Goal: Find contact information: Find contact information

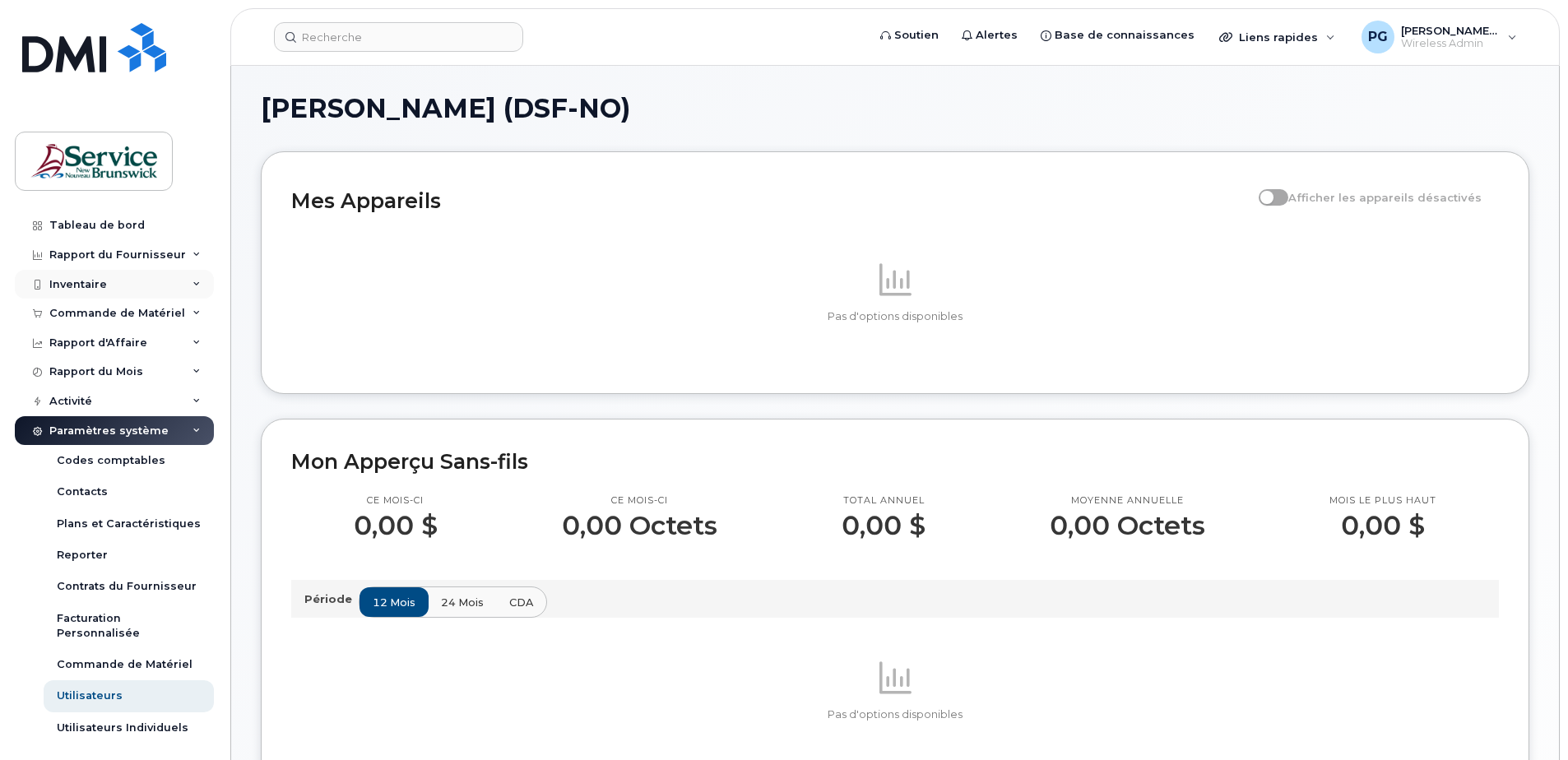
click at [136, 273] on div "Inventaire" at bounding box center [114, 284] width 200 height 30
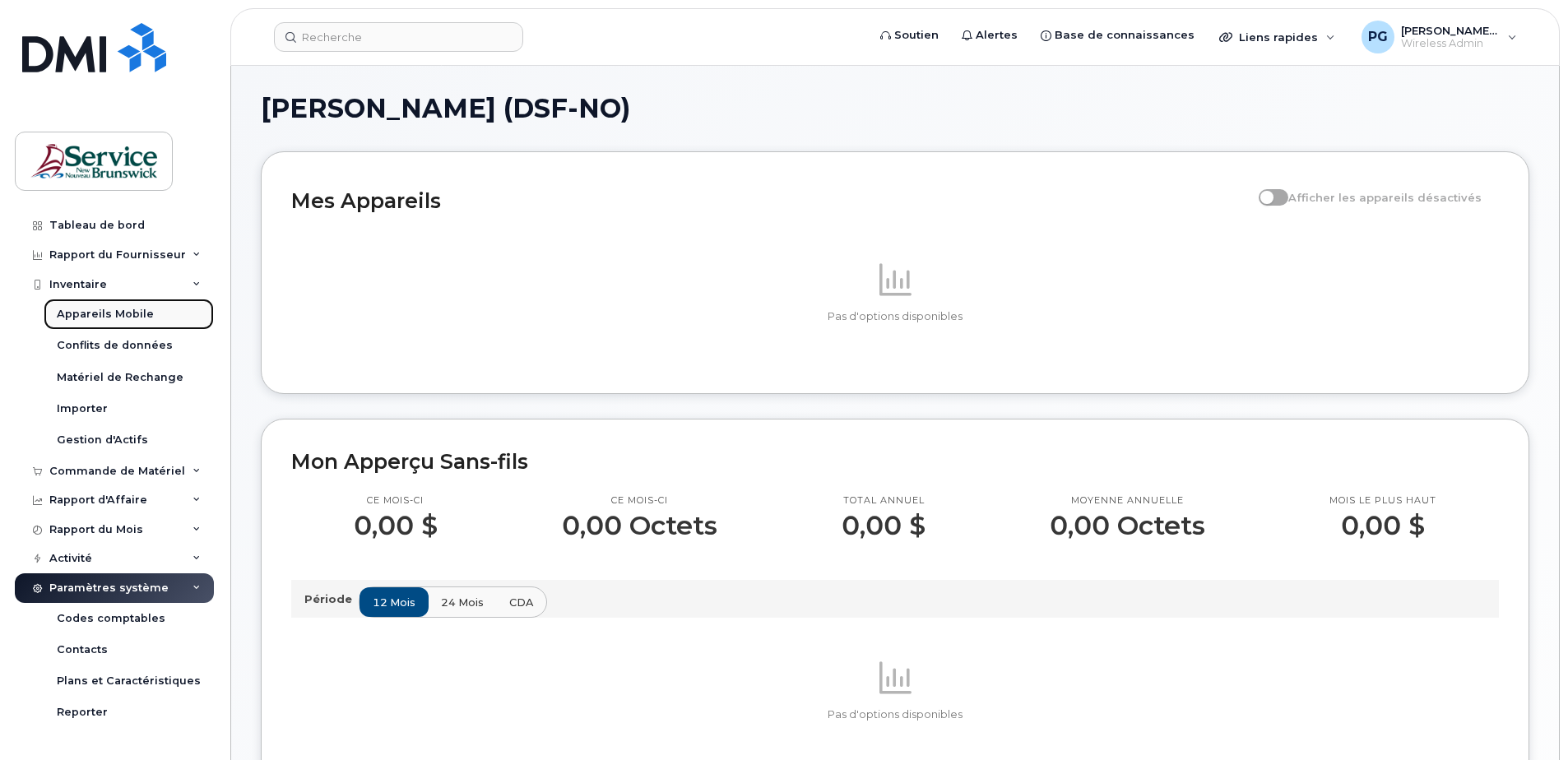
click at [116, 314] on div "Appareils Mobile" at bounding box center [105, 314] width 97 height 15
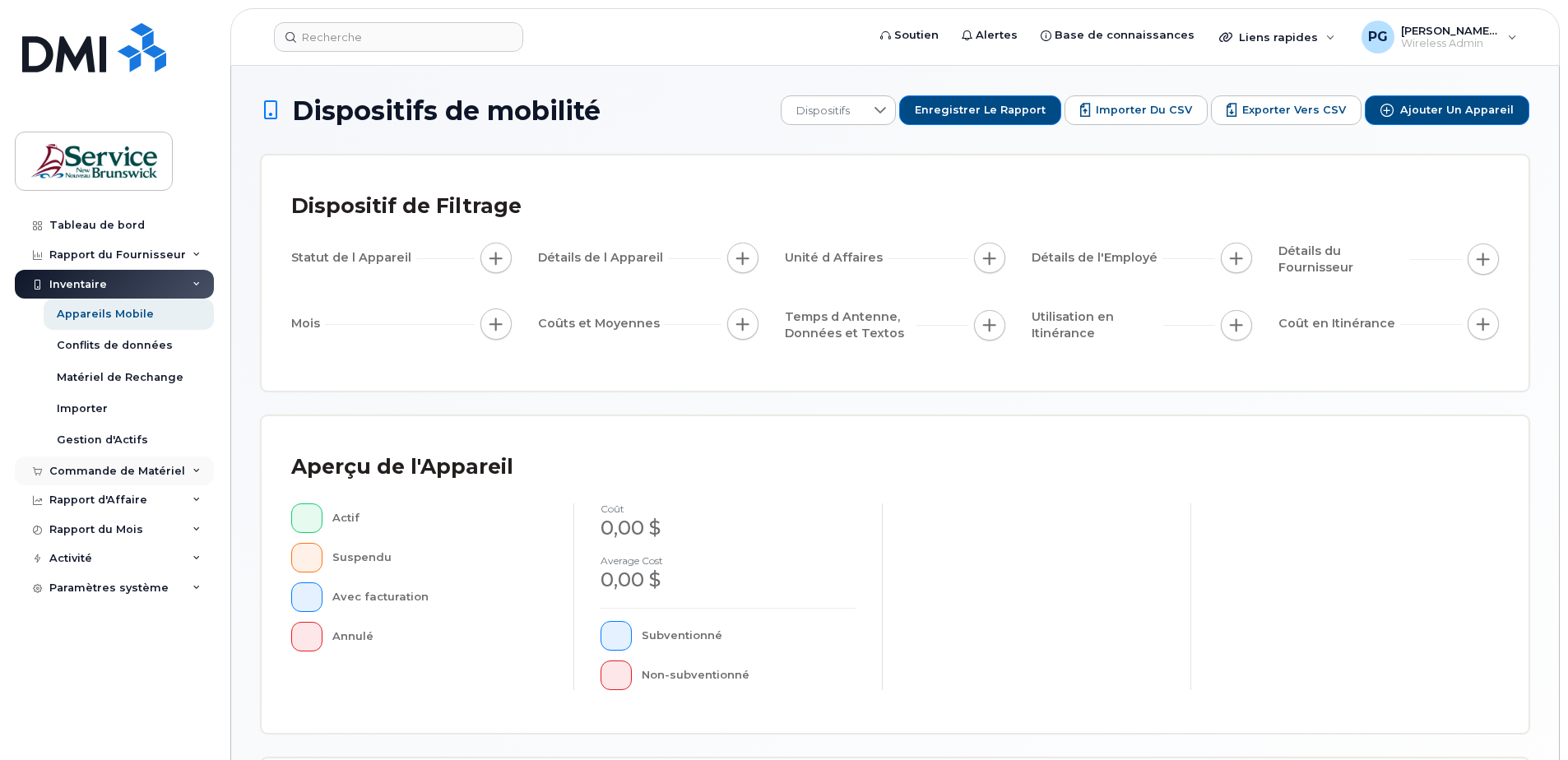
click at [128, 471] on div "Commande de Matériel" at bounding box center [117, 471] width 136 height 13
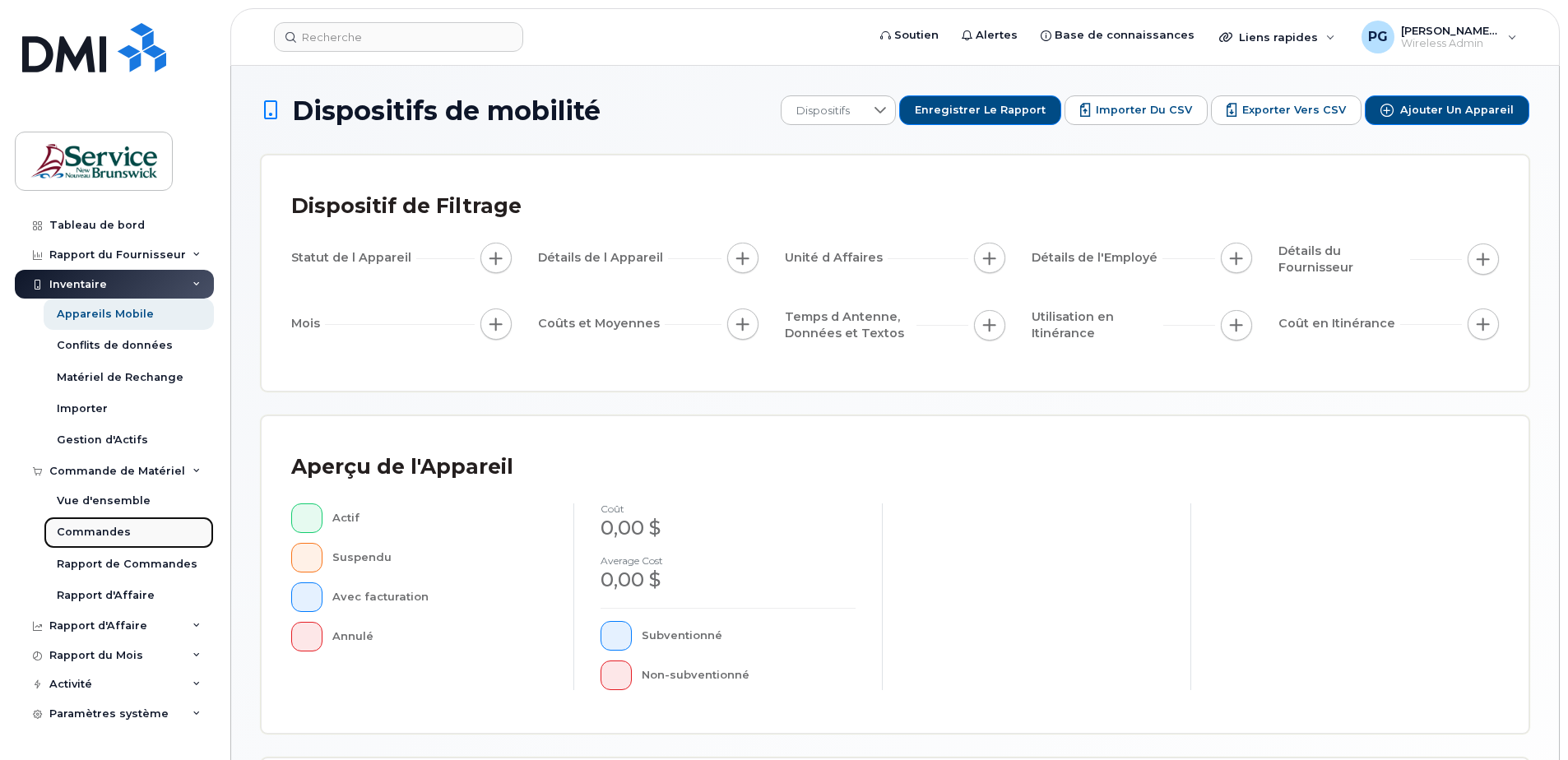
click at [112, 529] on div "Commandes" at bounding box center [93, 532] width 74 height 15
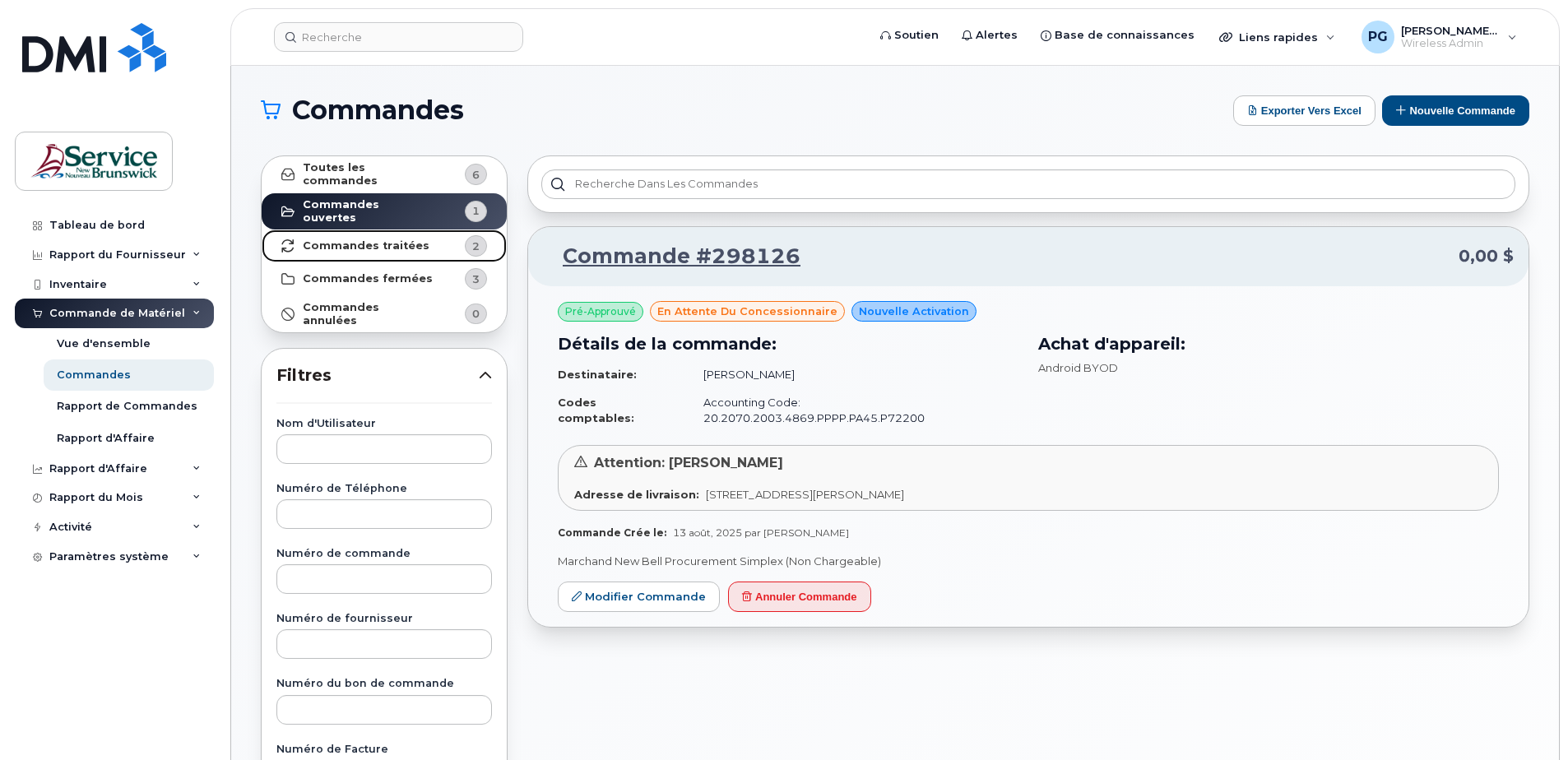
click at [368, 240] on strong "Commandes traitées" at bounding box center [365, 246] width 127 height 13
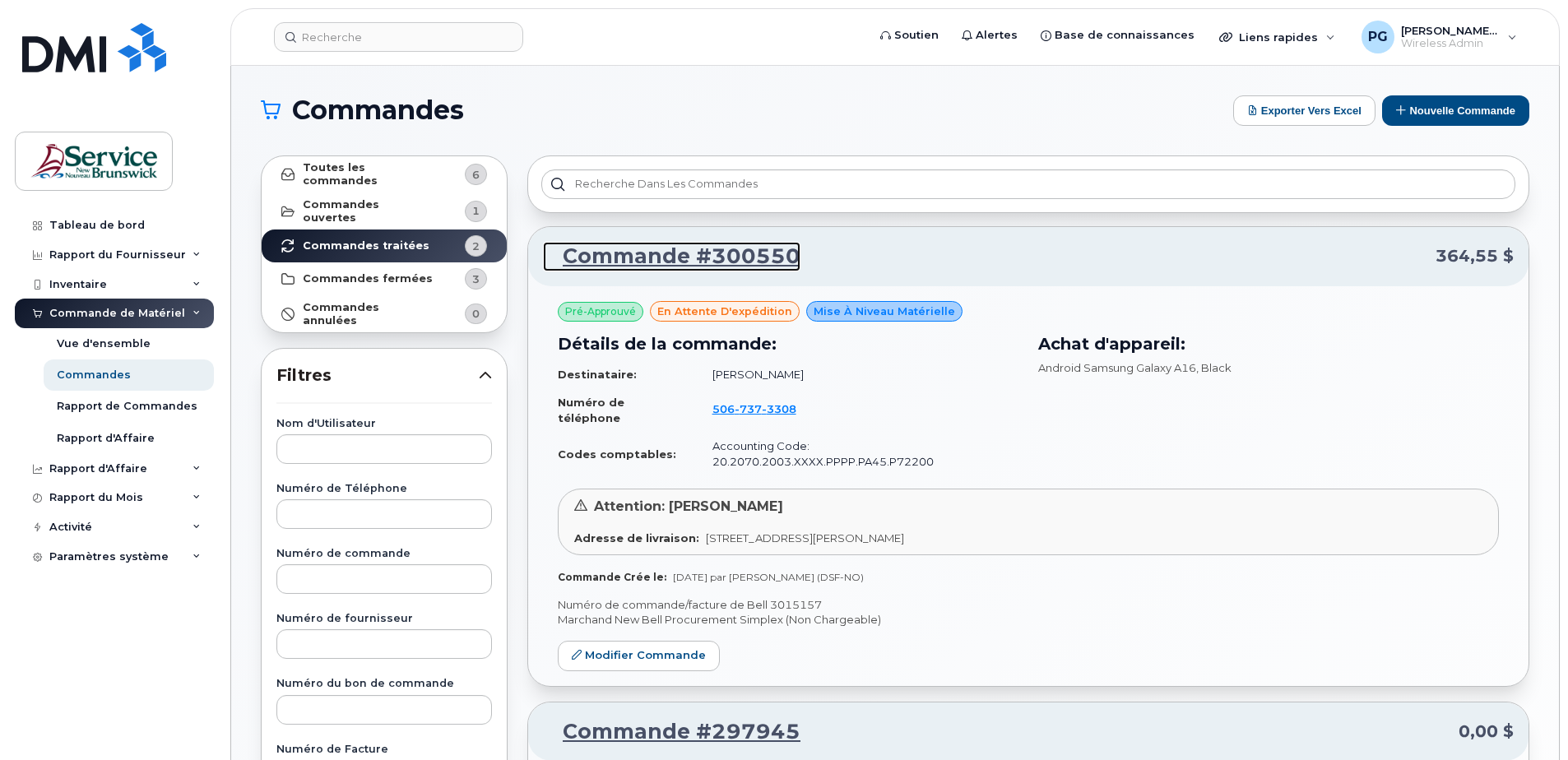
click at [693, 257] on link "Commande #300550" at bounding box center [671, 256] width 258 height 30
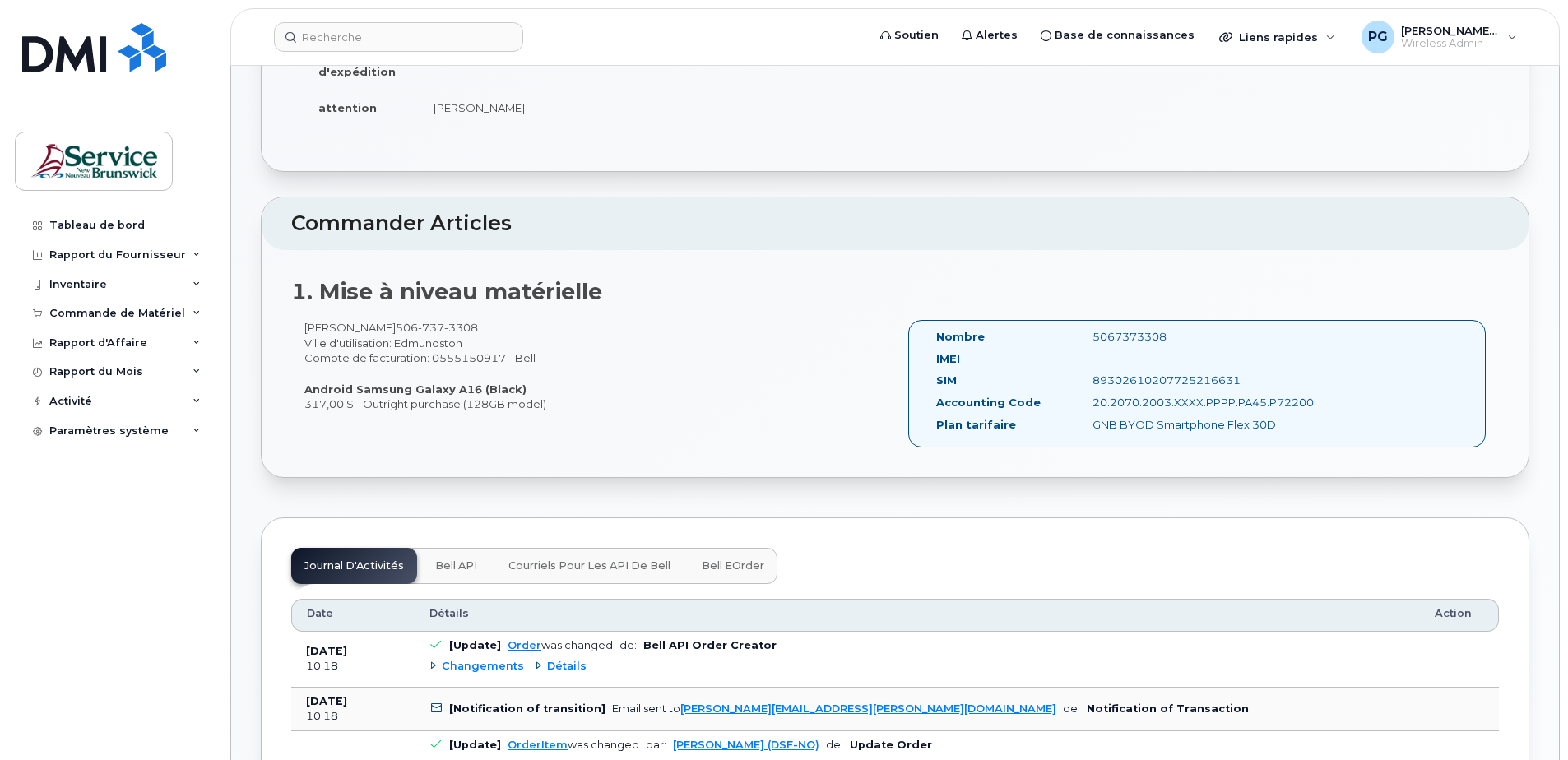
scroll to position [576, 0]
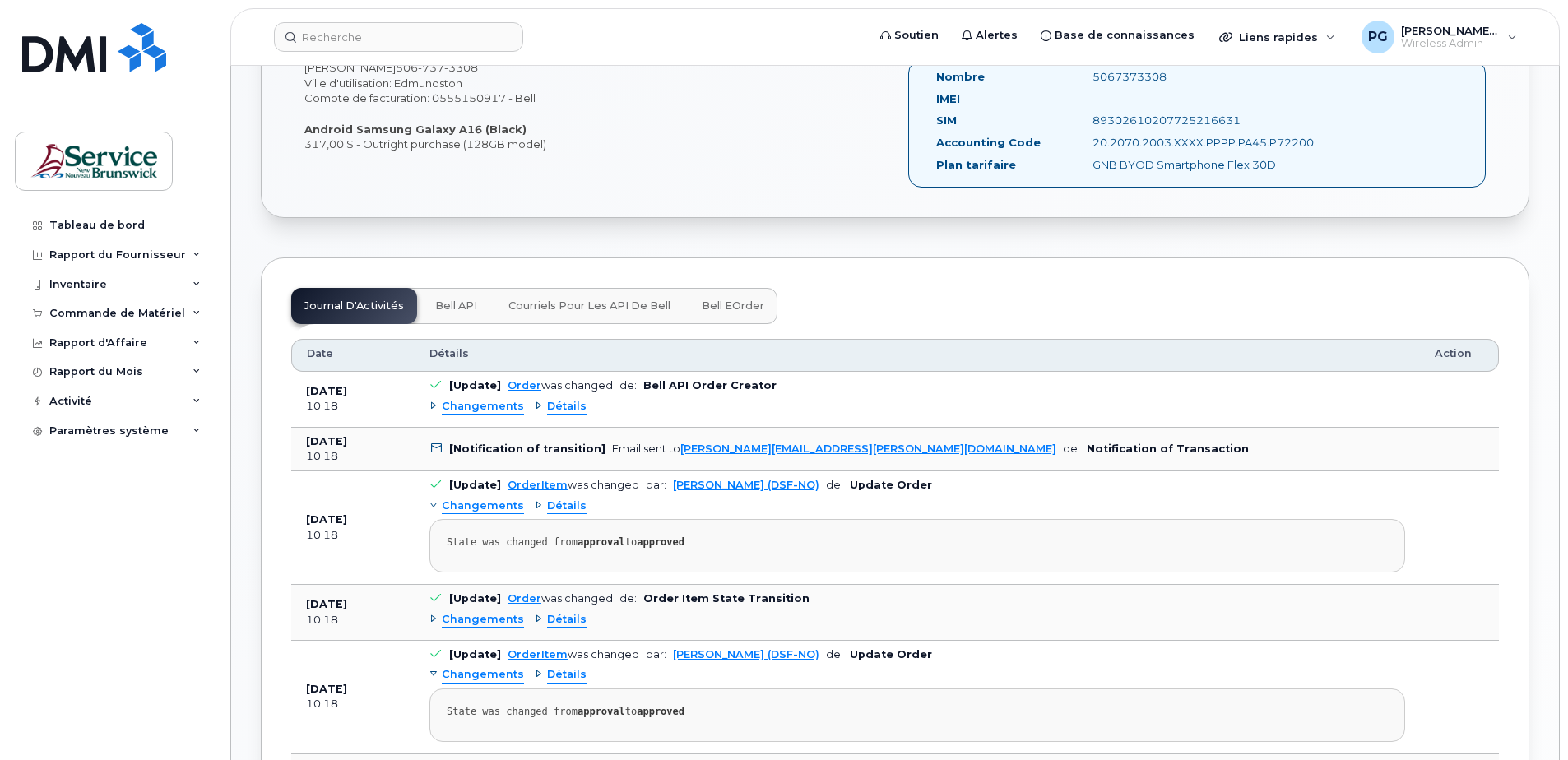
click at [734, 311] on span "Bell eOrder" at bounding box center [733, 306] width 63 height 13
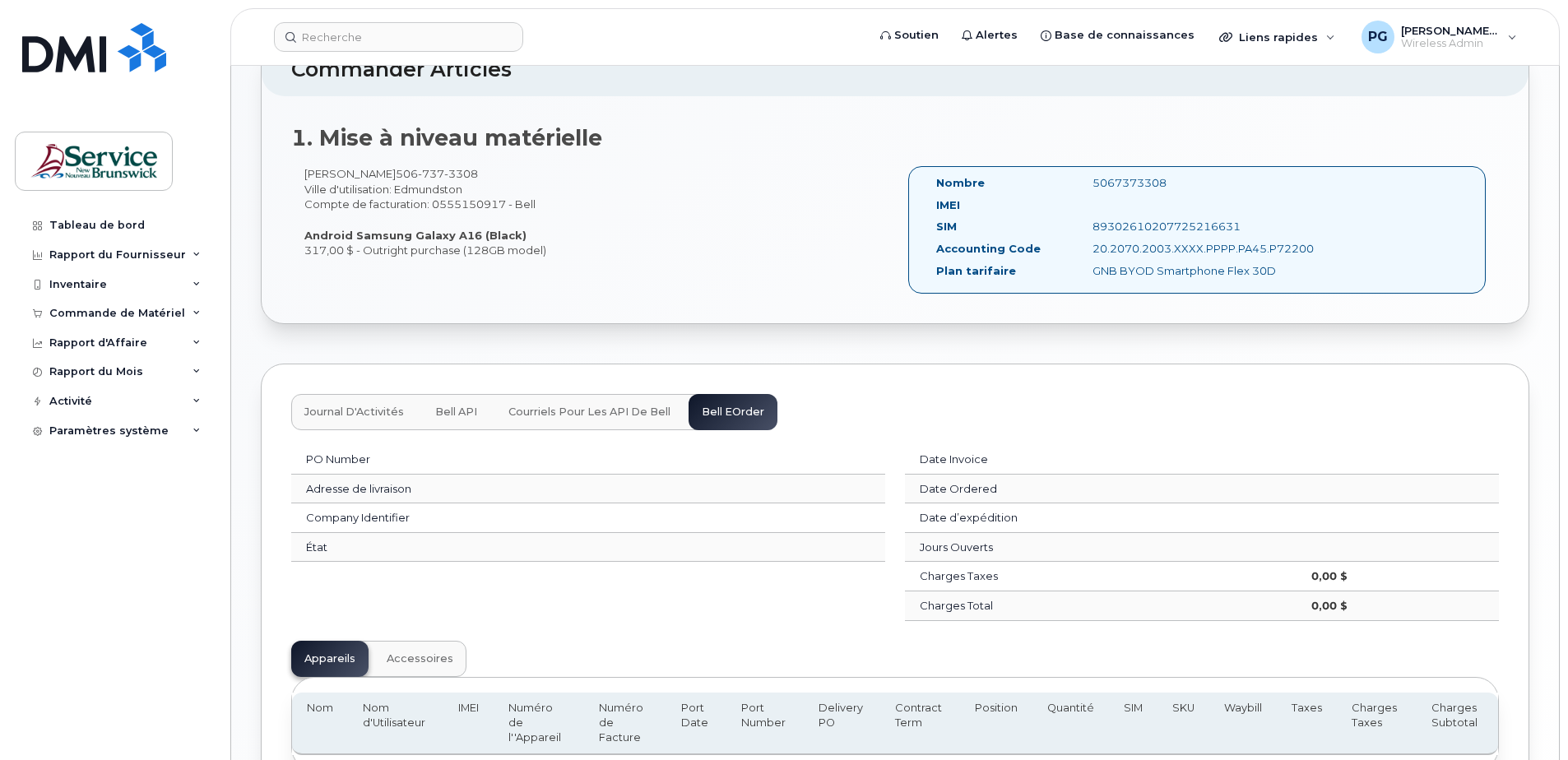
scroll to position [634, 0]
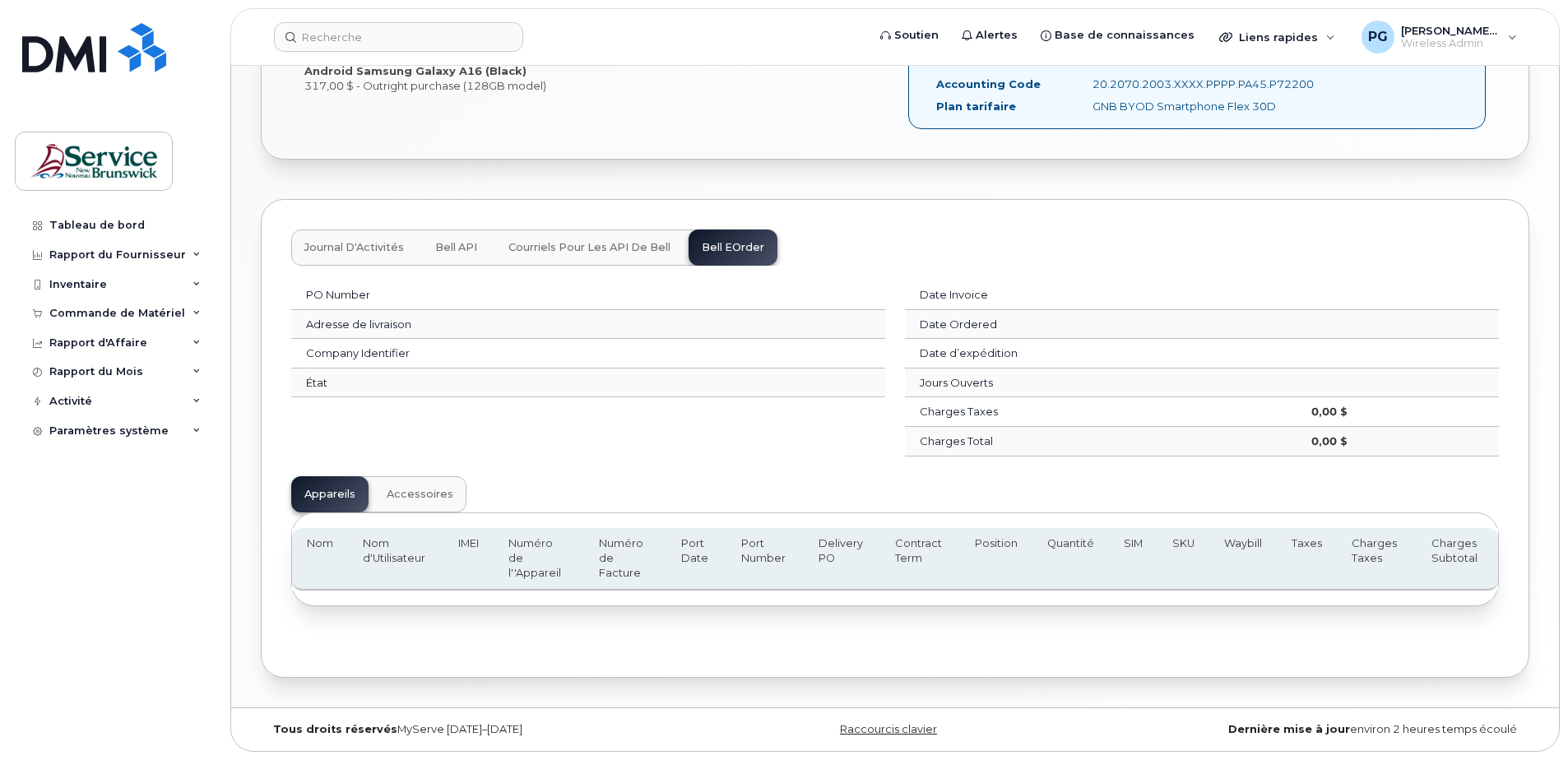
click at [709, 241] on div "Journal d'Activités Bell API Courriels pour les API de Bell Bell eOrder" at bounding box center [535, 248] width 487 height 36
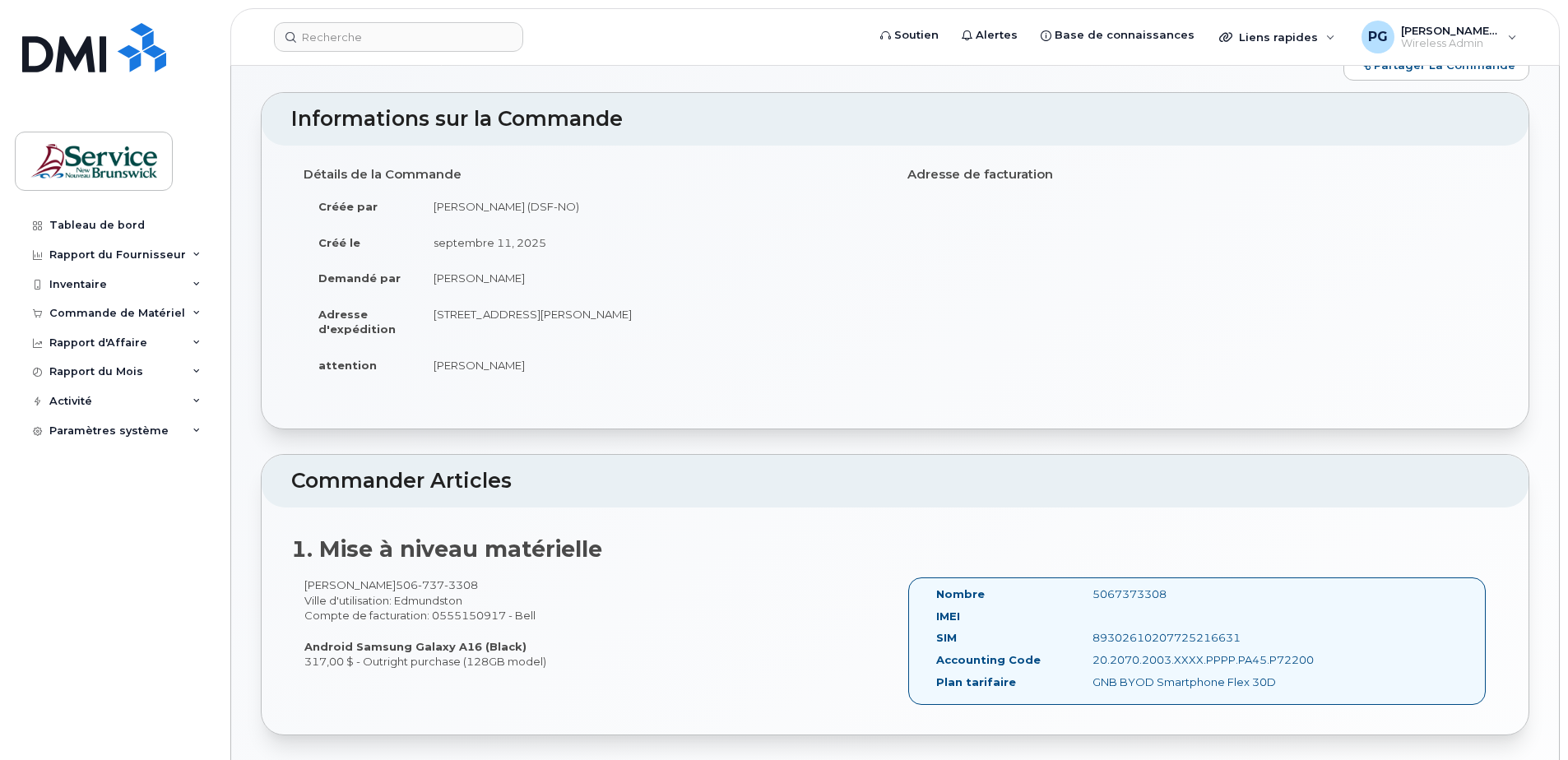
scroll to position [0, 0]
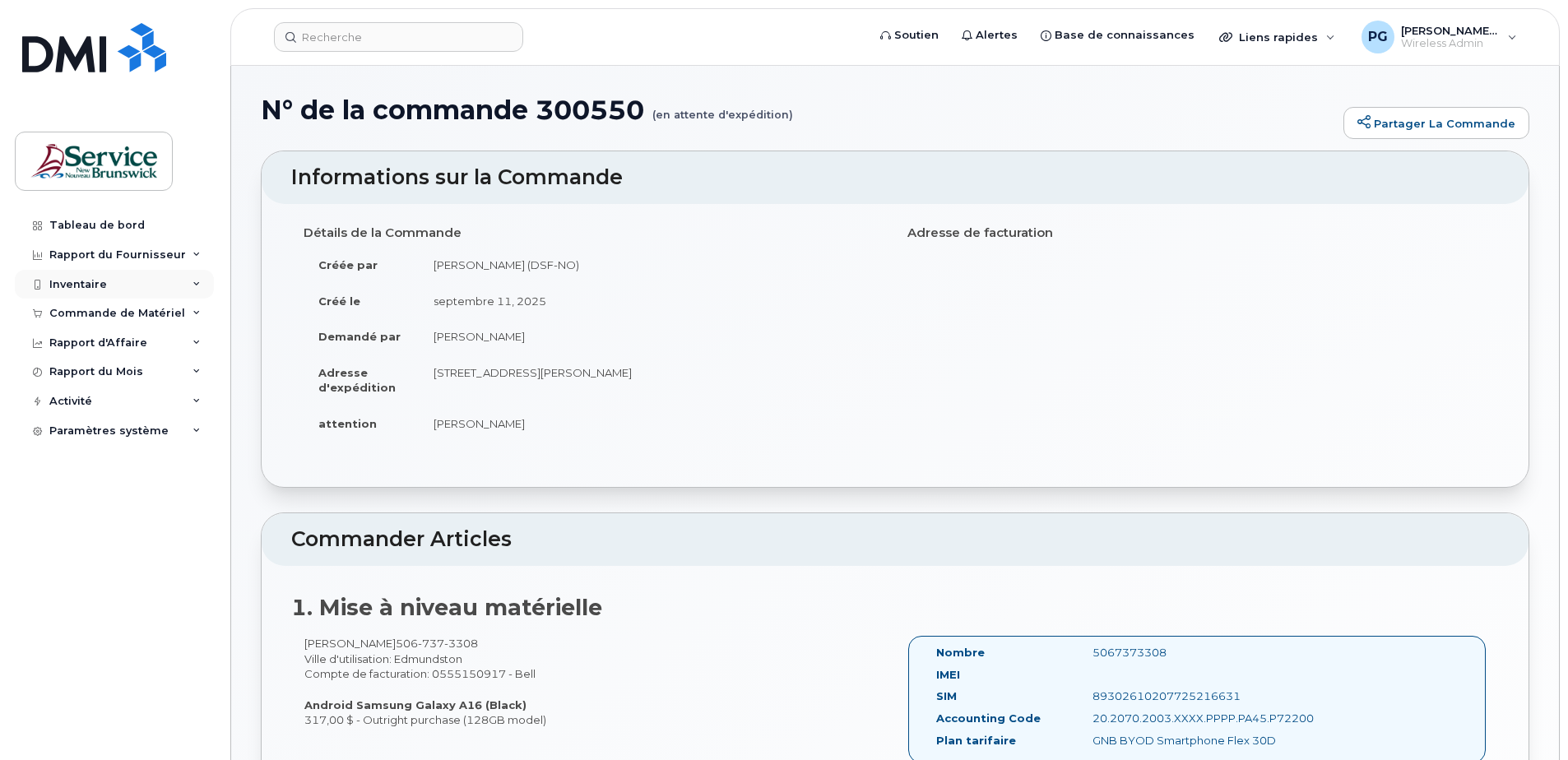
click at [118, 292] on div "Inventaire" at bounding box center [114, 284] width 200 height 30
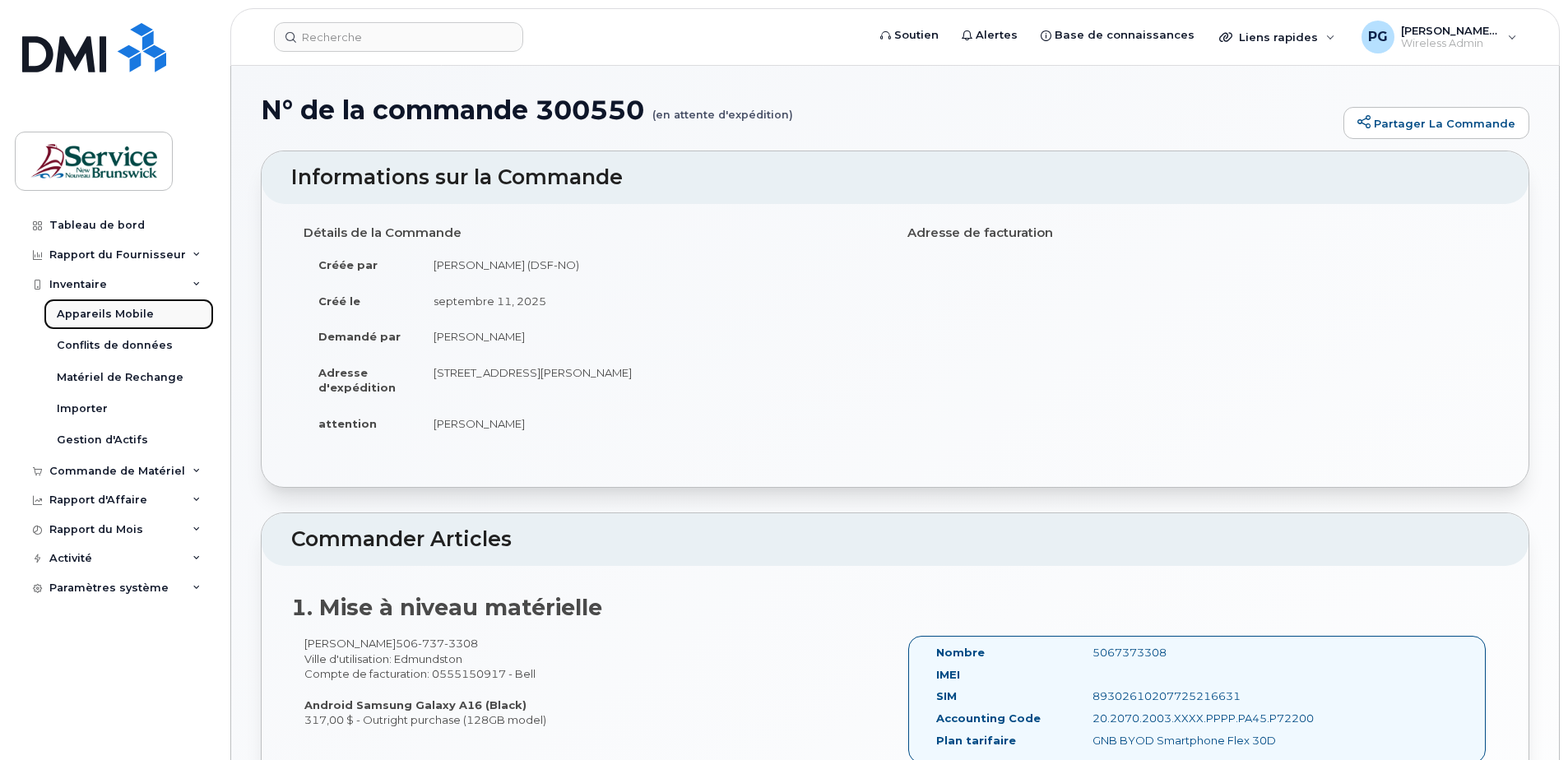
drag, startPoint x: 125, startPoint y: 316, endPoint x: 130, endPoint y: 324, distance: 9.4
click at [125, 316] on div "Appareils Mobile" at bounding box center [105, 314] width 97 height 15
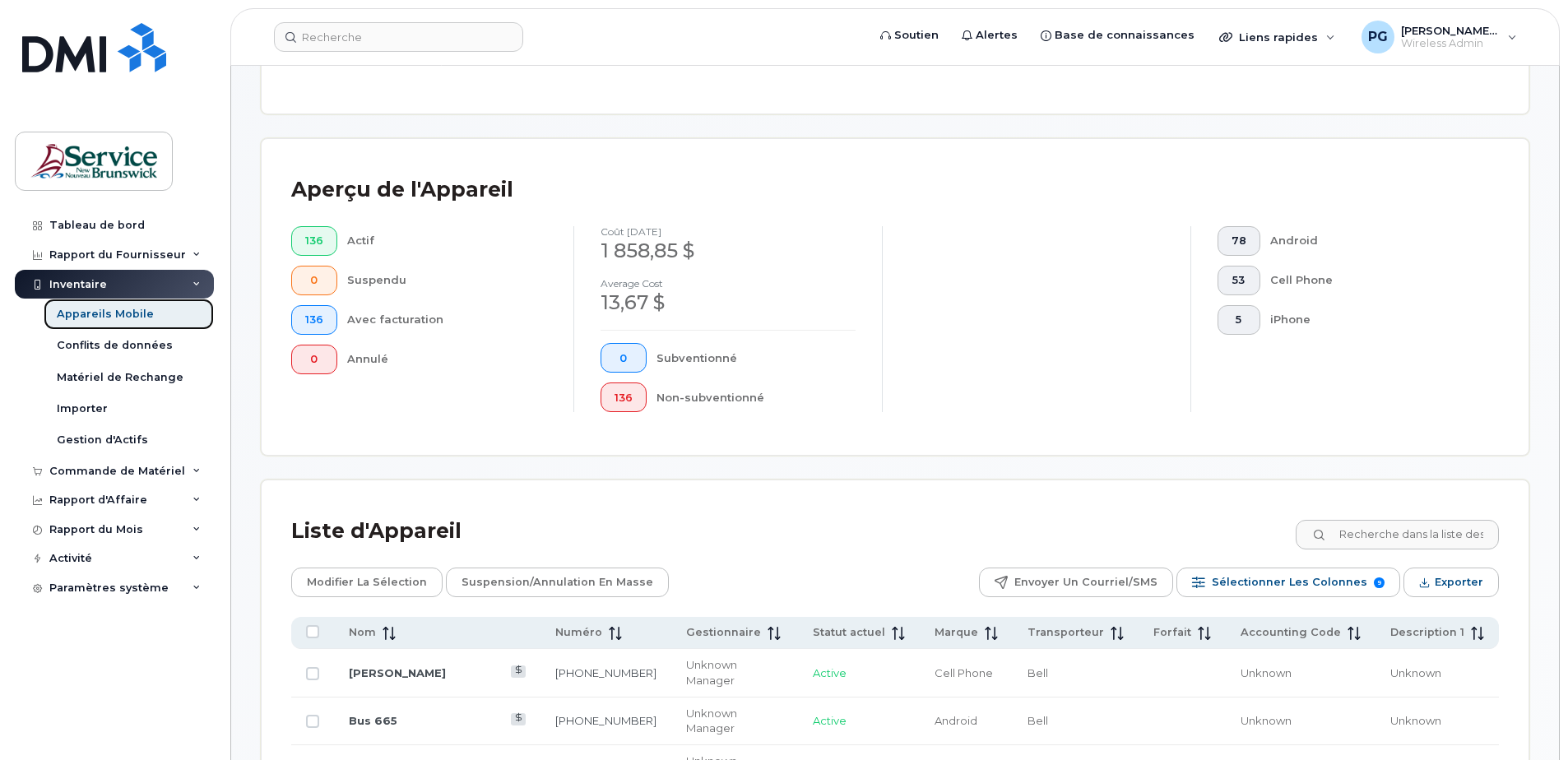
scroll to position [329, 0]
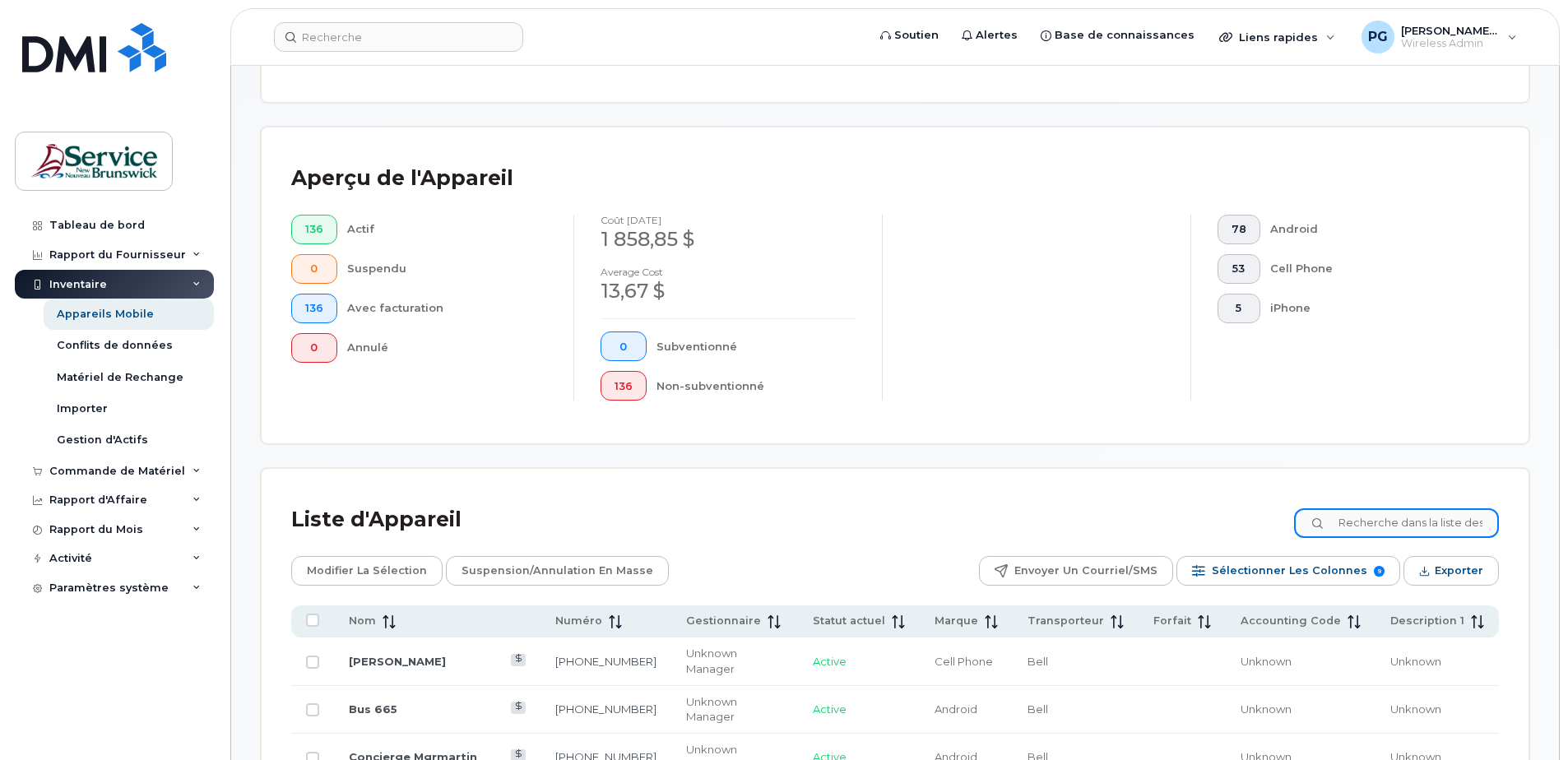
click at [1400, 525] on input at bounding box center [1396, 523] width 205 height 30
type input "denis"
click at [390, 644] on td "[PERSON_NAME]" at bounding box center [436, 662] width 203 height 47
click at [574, 659] on link "[PHONE_NUMBER]" at bounding box center [602, 662] width 101 height 13
